Goal: Task Accomplishment & Management: Manage account settings

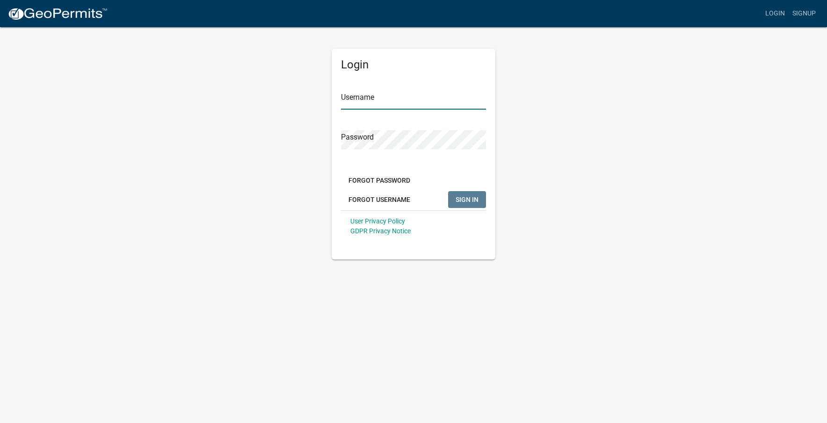
type input "[PERSON_NAME]"
click at [470, 200] on span "SIGN IN" at bounding box center [467, 198] width 23 height 7
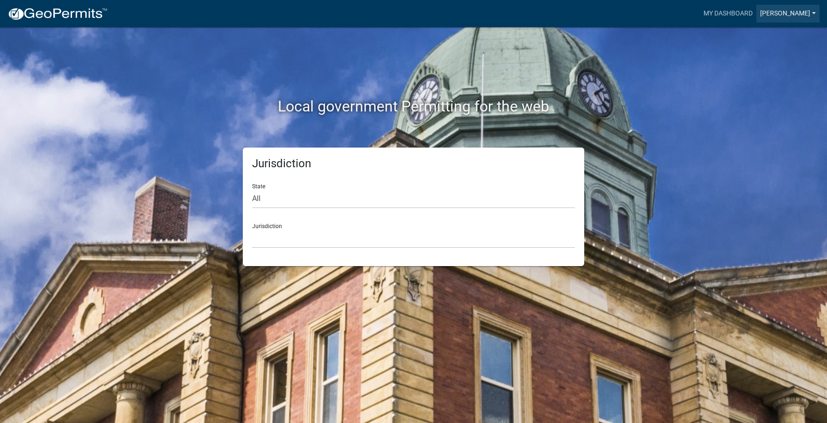
click at [811, 15] on link "[PERSON_NAME]" at bounding box center [788, 14] width 63 height 18
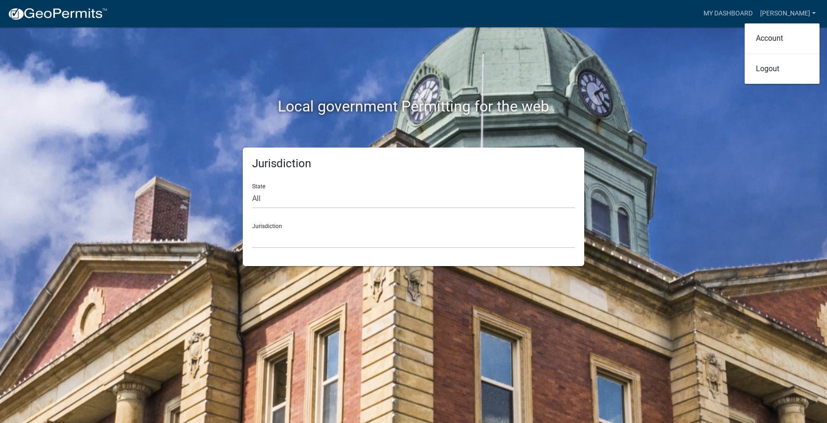
click at [723, 41] on div "Local government Permitting for the web Jurisdiction State All [US_STATE] [US_S…" at bounding box center [413, 211] width 827 height 423
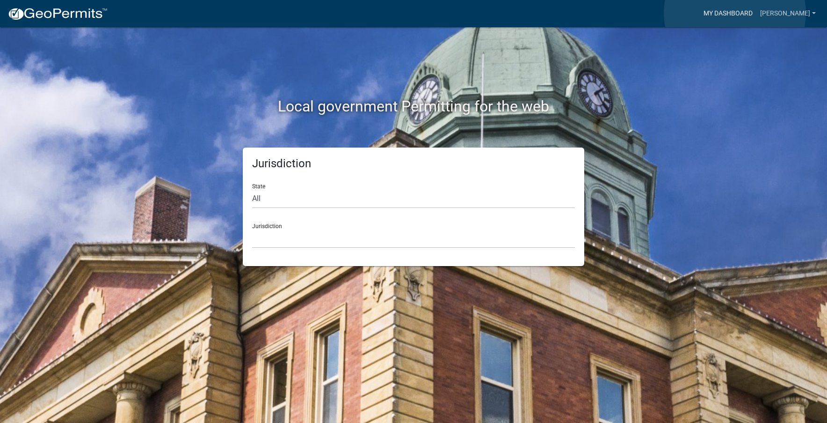
click at [735, 13] on link "My Dashboard" at bounding box center [728, 14] width 57 height 18
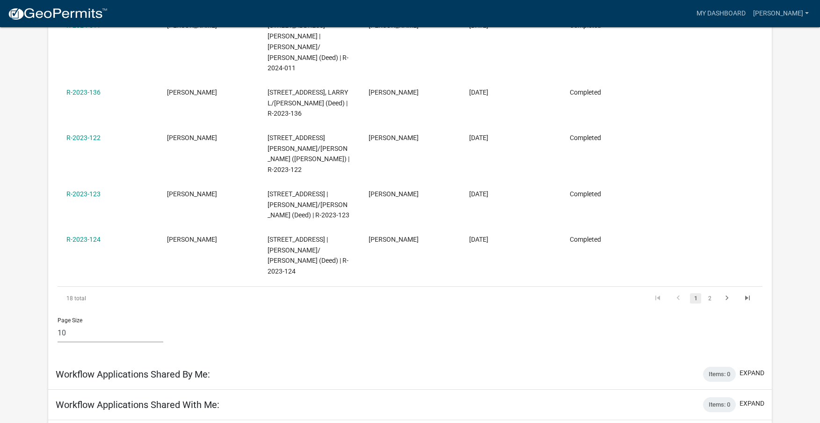
scroll to position [468, 0]
click at [727, 292] on icon "go to next page" at bounding box center [727, 297] width 12 height 11
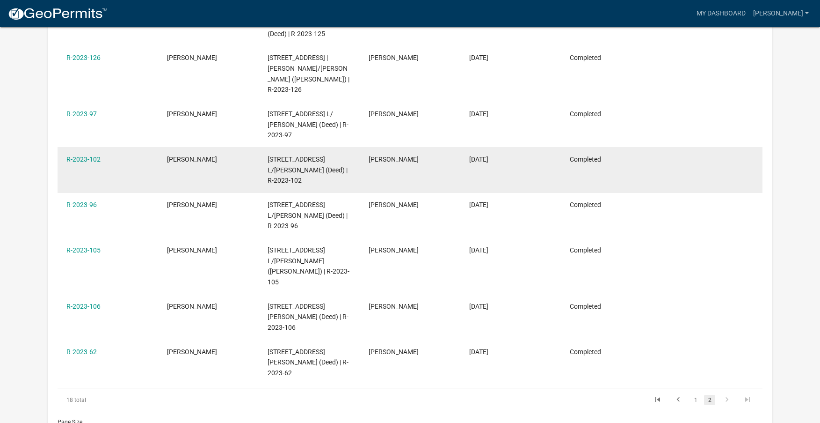
scroll to position [374, 0]
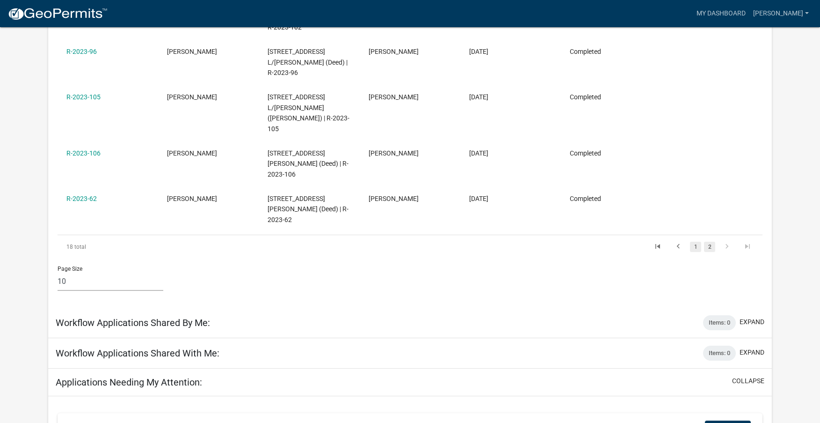
click at [694, 241] on link "1" at bounding box center [695, 246] width 11 height 10
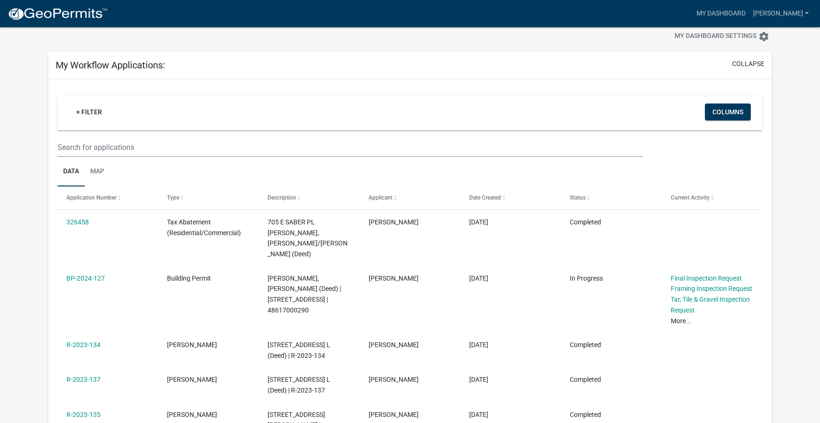
scroll to position [21, 0]
click at [732, 14] on link "My Dashboard" at bounding box center [721, 14] width 57 height 18
